Goal: Transaction & Acquisition: Download file/media

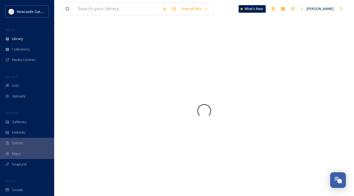
scroll to position [197, 0]
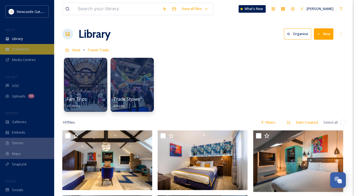
click at [29, 48] on span "Collections" at bounding box center [21, 49] width 18 height 5
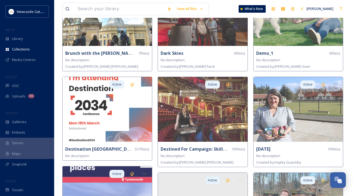
scroll to position [271, 0]
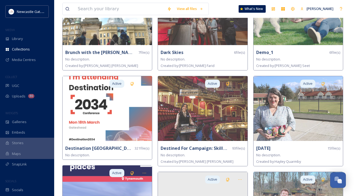
click at [213, 107] on img at bounding box center [202, 108] width 89 height 65
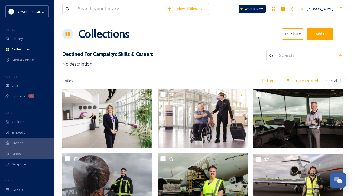
click at [213, 64] on div "Destined For Campaign: Skills & Careers No description" at bounding box center [203, 58] width 283 height 17
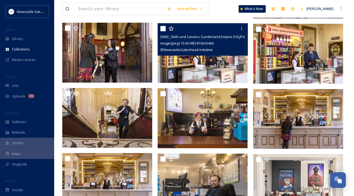
scroll to position [271, 0]
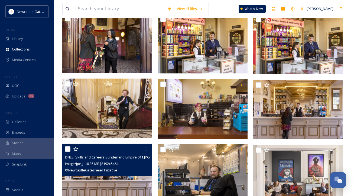
click at [105, 181] on img at bounding box center [107, 174] width 90 height 60
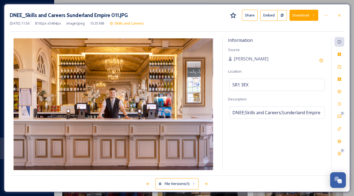
click at [315, 16] on icon at bounding box center [313, 16] width 4 height 4
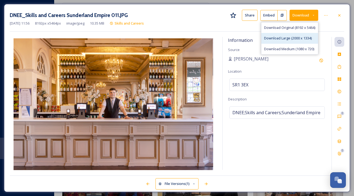
click at [311, 40] on span "Download Large (2000 x 1334)" at bounding box center [288, 38] width 48 height 5
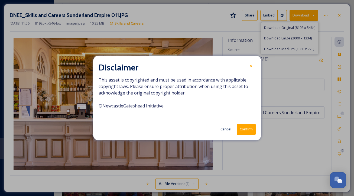
click at [245, 131] on button "Confirm" at bounding box center [245, 129] width 19 height 11
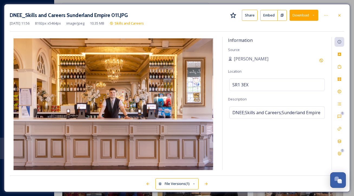
click at [251, 67] on div "Information Source Jonny Chambers Location SR1 3EX Description DNEE;Skills and …" at bounding box center [276, 103] width 109 height 133
click at [337, 14] on icon at bounding box center [339, 15] width 4 height 4
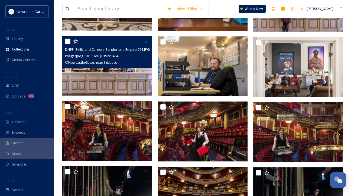
scroll to position [379, 0]
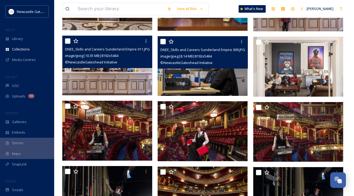
click at [225, 84] on img at bounding box center [202, 66] width 90 height 60
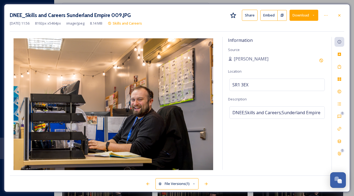
click at [314, 16] on icon at bounding box center [313, 16] width 4 height 4
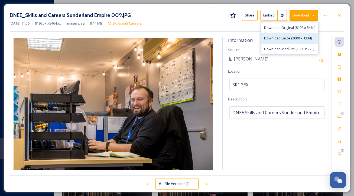
click at [307, 41] on div "Download Large (2000 x 1334)" at bounding box center [289, 38] width 57 height 11
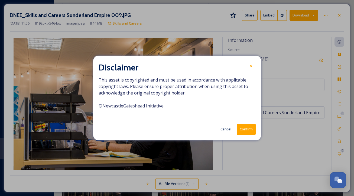
click at [246, 131] on button "Confirm" at bounding box center [245, 129] width 19 height 11
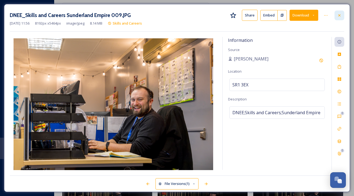
click at [339, 16] on icon at bounding box center [339, 15] width 4 height 4
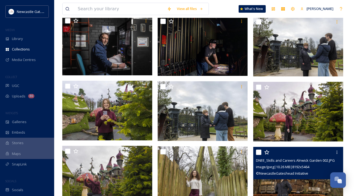
scroll to position [617, 0]
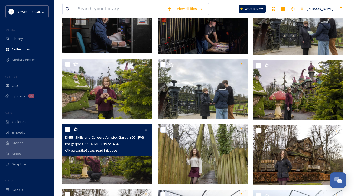
click at [120, 164] on img at bounding box center [107, 154] width 90 height 60
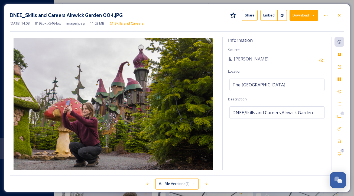
click at [315, 14] on button "Download" at bounding box center [303, 15] width 29 height 11
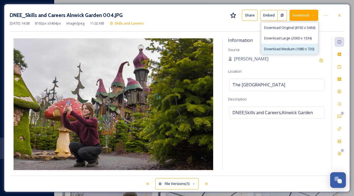
click at [302, 48] on span "Download Medium (1080 x 720)" at bounding box center [289, 49] width 50 height 5
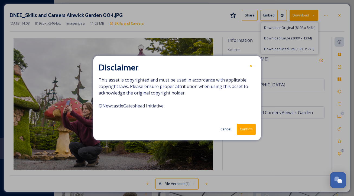
click at [245, 129] on button "Confirm" at bounding box center [245, 129] width 19 height 11
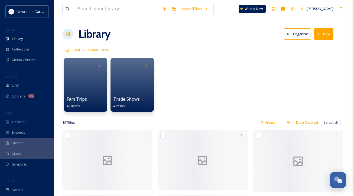
scroll to position [197, 0]
